Goal: Information Seeking & Learning: Learn about a topic

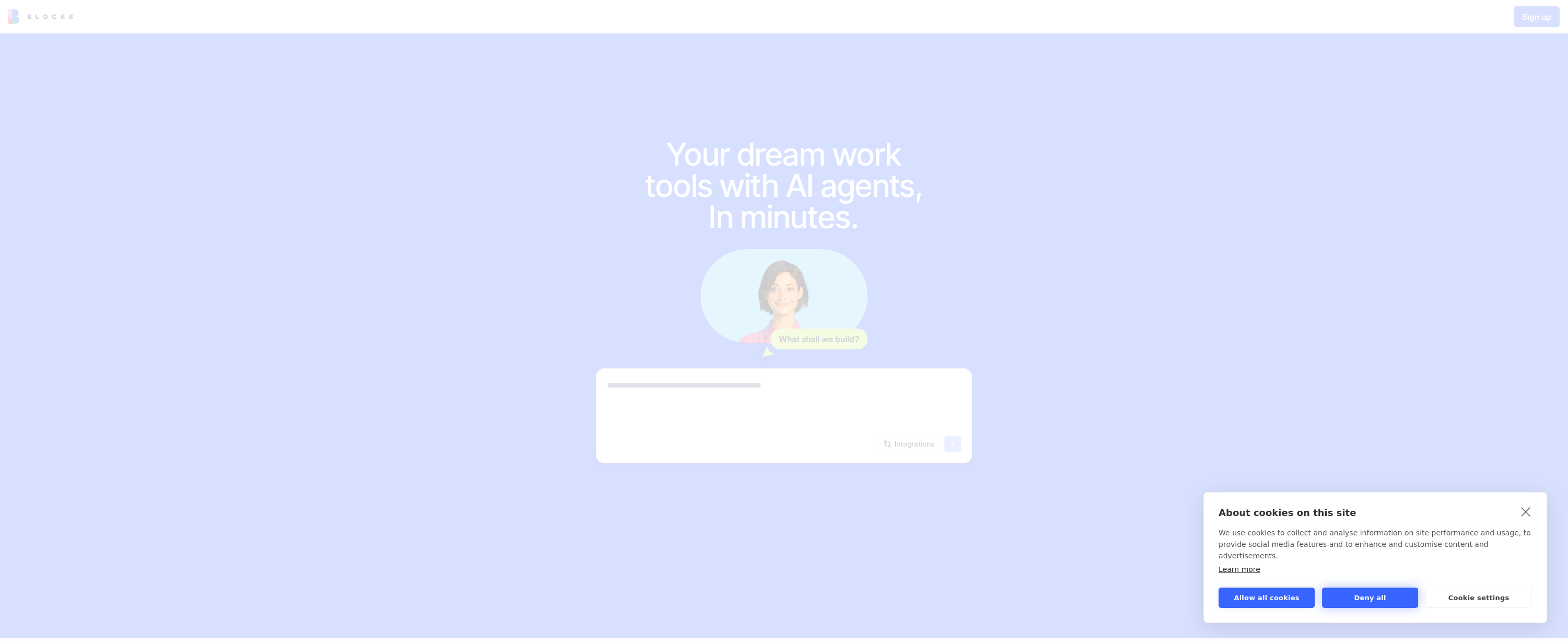
click at [1390, 599] on button "Deny all" at bounding box center [1371, 597] width 96 height 21
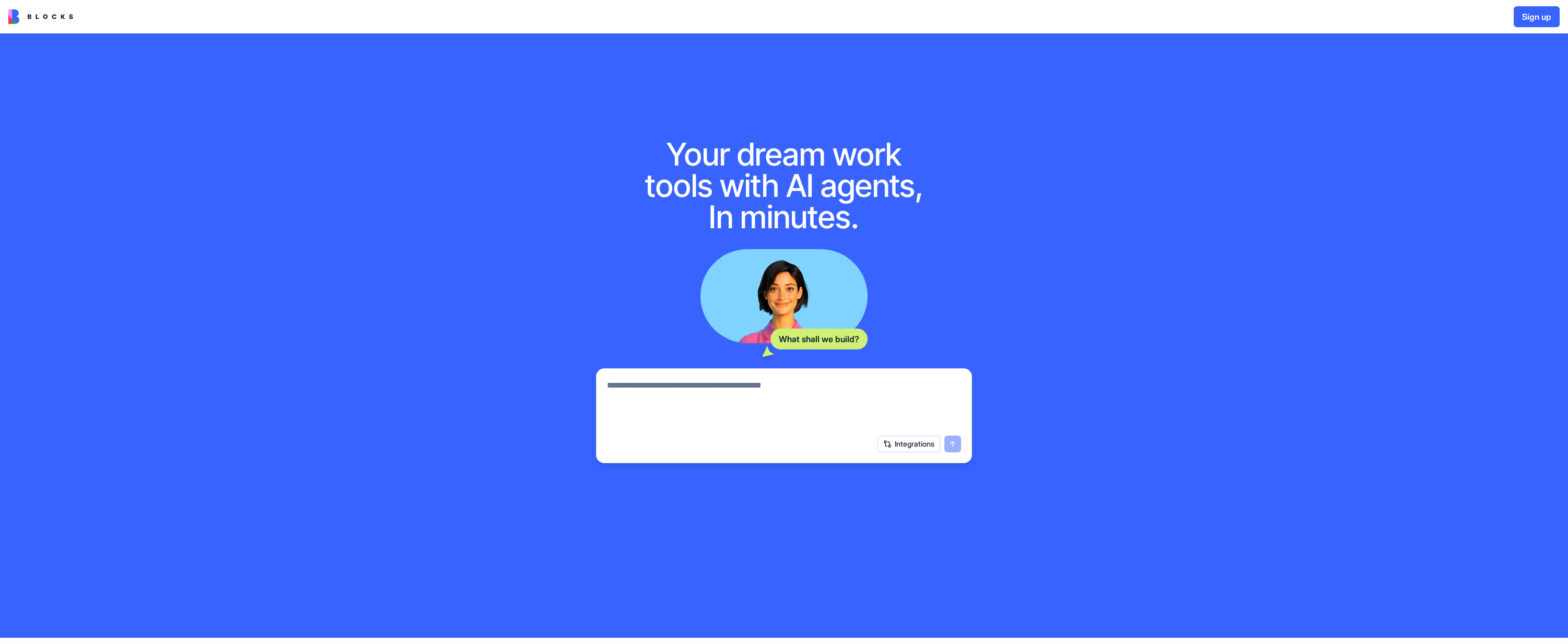
click at [46, 17] on img at bounding box center [41, 17] width 65 height 15
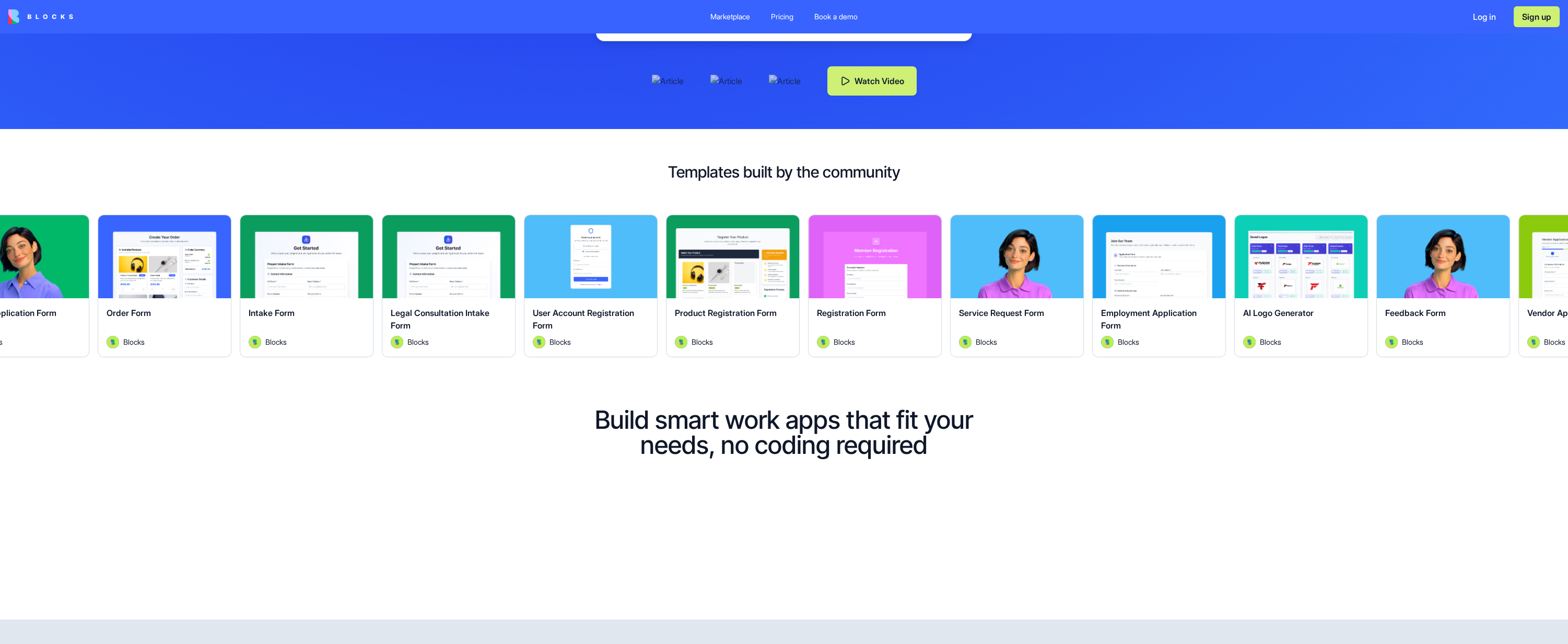
scroll to position [318, 0]
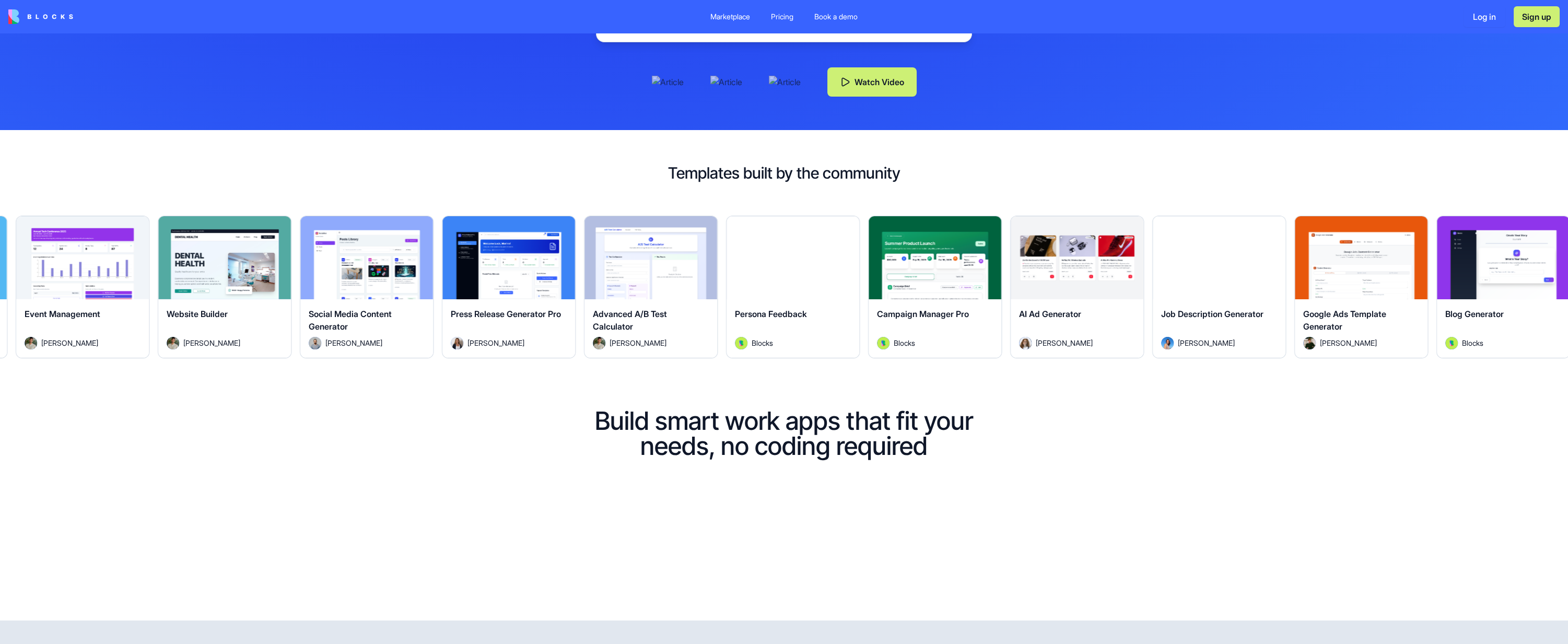
click at [358, 289] on div "Explore" at bounding box center [366, 257] width 133 height 83
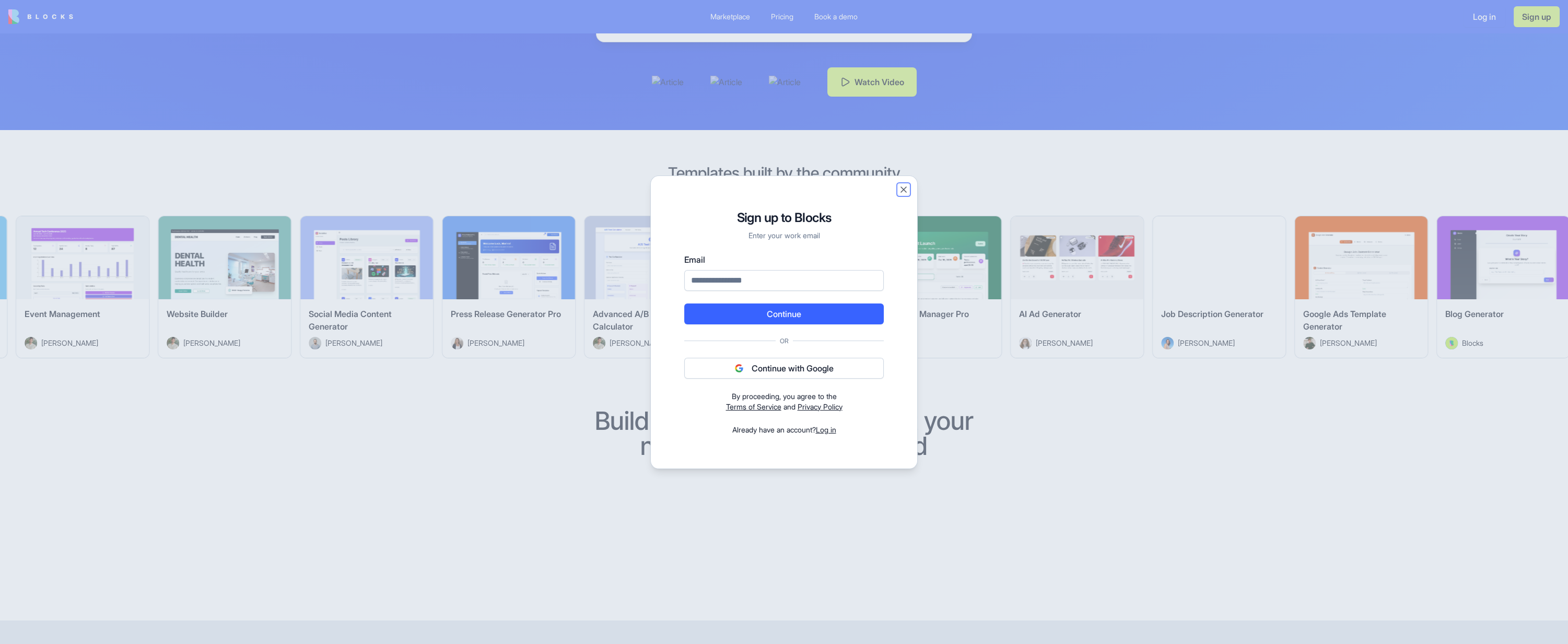
click at [905, 188] on button "Close" at bounding box center [903, 189] width 11 height 11
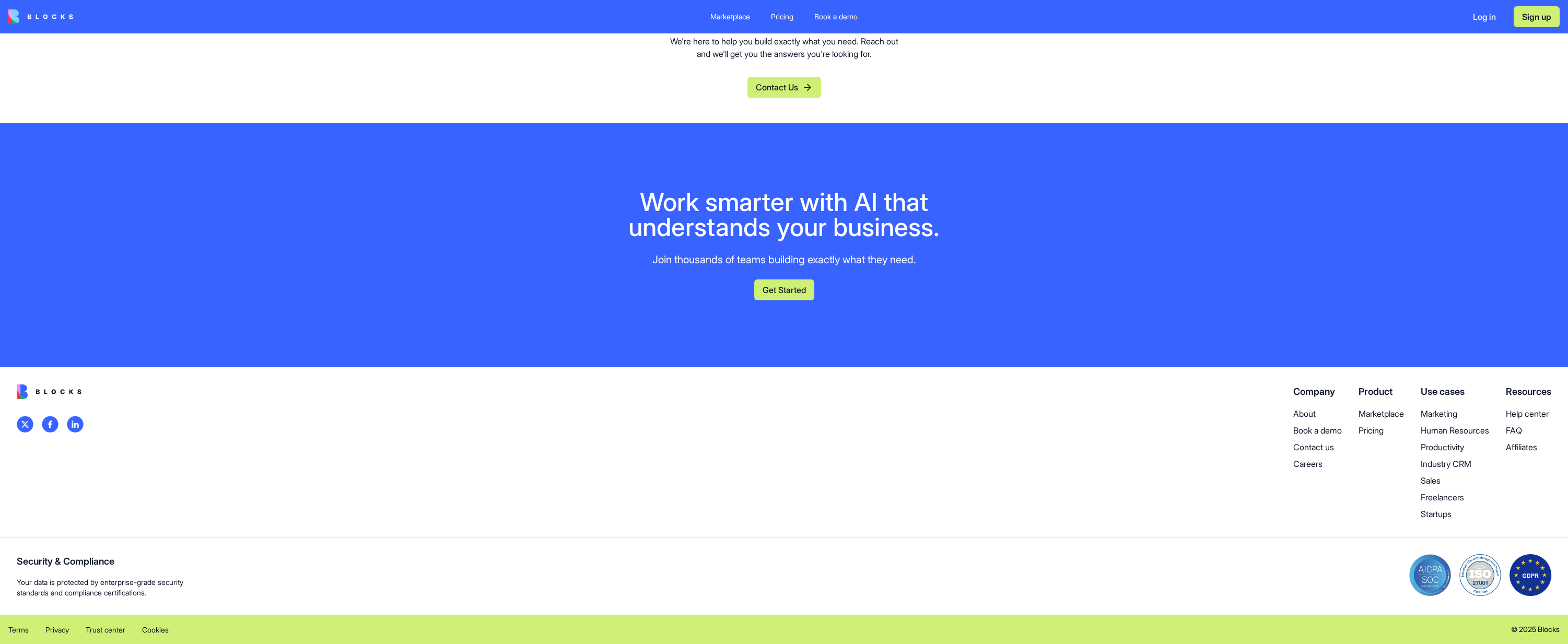
scroll to position [4631, 0]
click at [1369, 433] on p "Pricing" at bounding box center [1381, 430] width 45 height 13
